Goal: Check status

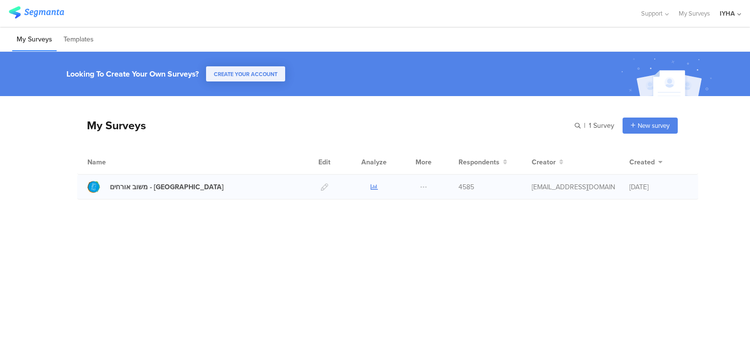
click at [375, 188] on icon at bounding box center [374, 187] width 7 height 7
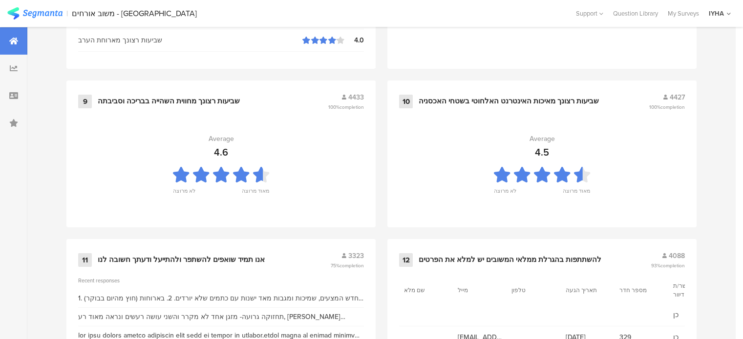
scroll to position [1093, 0]
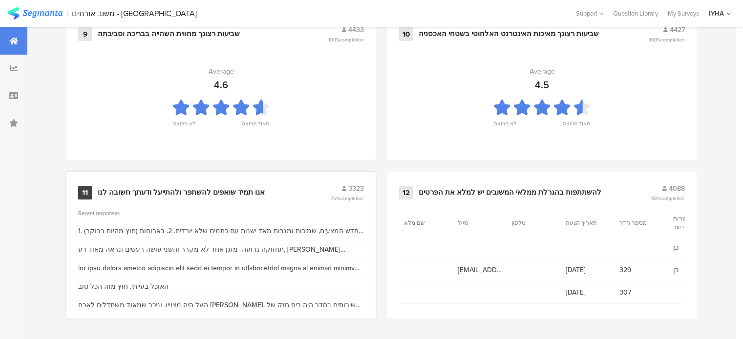
click at [187, 194] on div "אנו תמיד שואפים להשתפר ולהתייעל ודעתך חשובה לנו" at bounding box center [181, 193] width 167 height 10
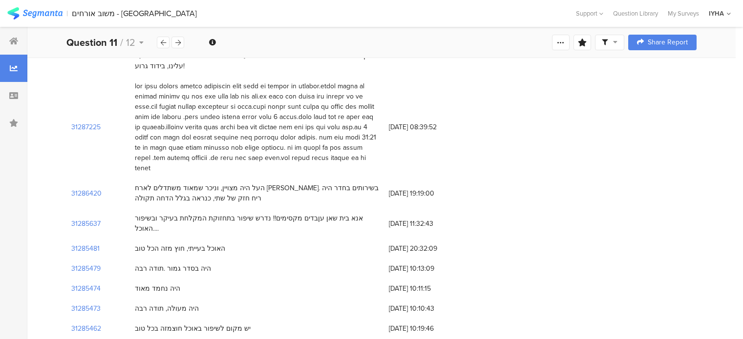
scroll to position [147, 0]
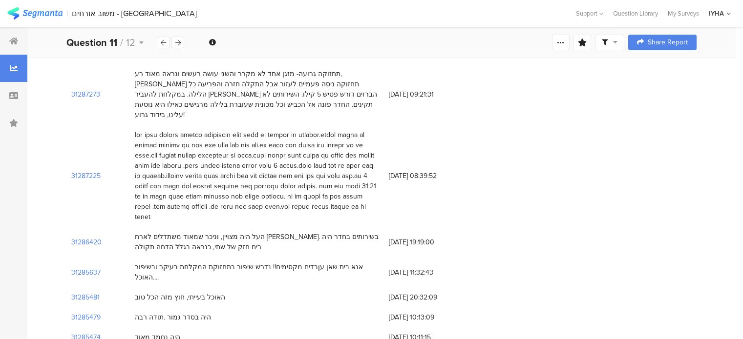
click at [561, 146] on div "31287225 10/10/2025 at 08:39:52" at bounding box center [381, 176] width 630 height 102
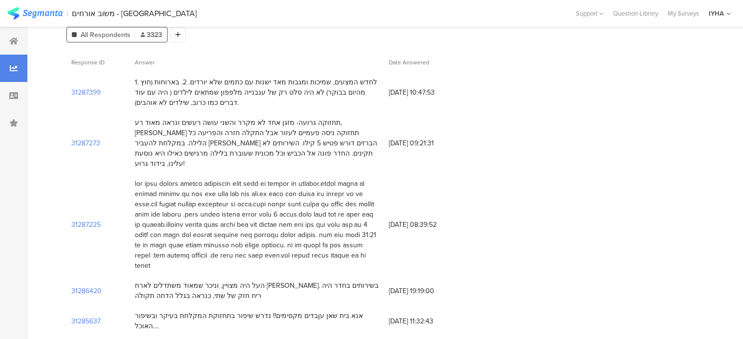
scroll to position [0, 0]
